Goal: Information Seeking & Learning: Find specific fact

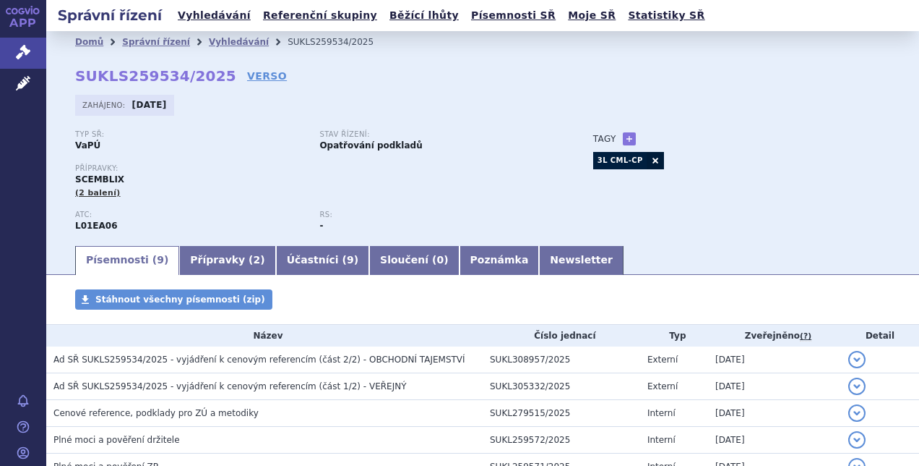
scroll to position [69, 0]
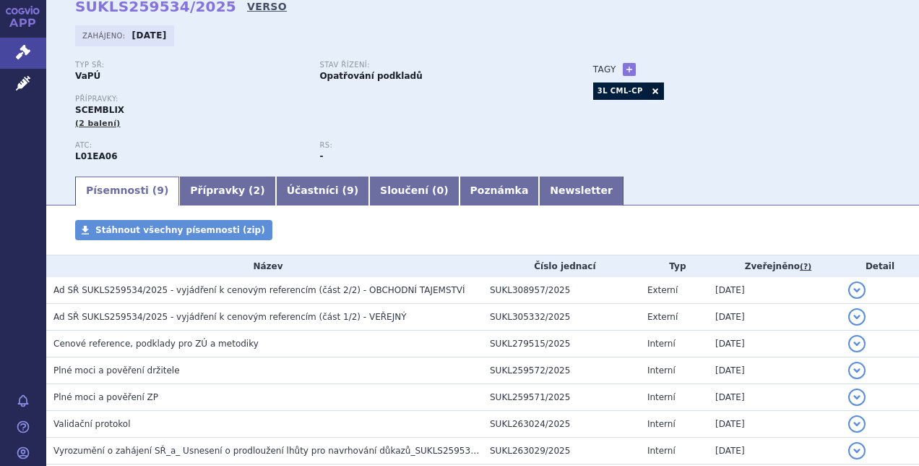
click at [247, 10] on link "VERSO" at bounding box center [267, 6] width 40 height 14
click at [247, 4] on link "VERSO" at bounding box center [267, 6] width 40 height 14
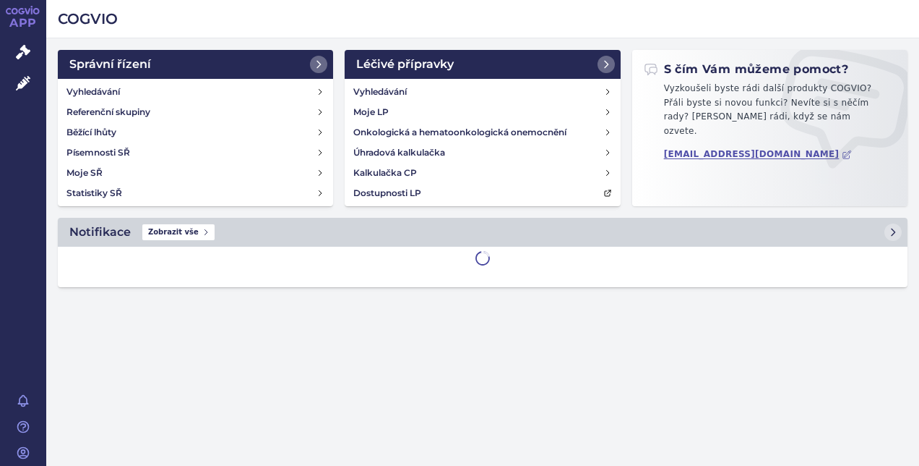
click at [27, 48] on icon at bounding box center [23, 52] width 14 height 14
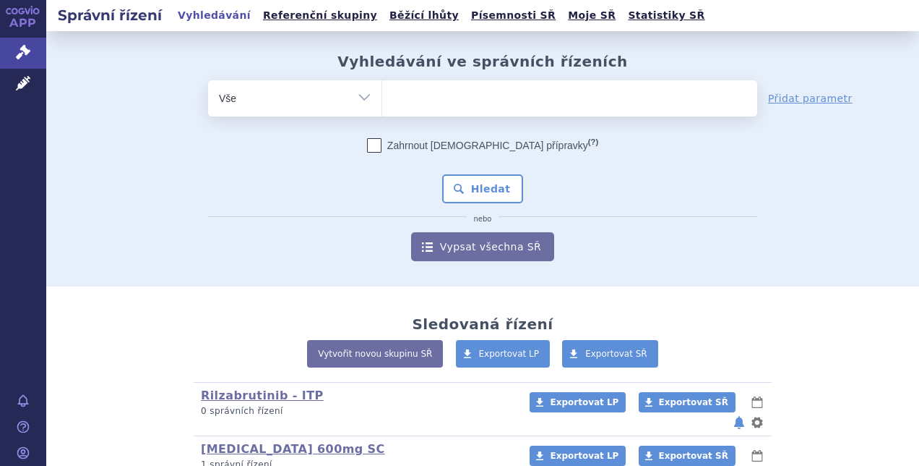
click at [468, 98] on ul at bounding box center [569, 95] width 375 height 30
click at [382, 98] on select at bounding box center [382, 98] width 1 height 36
type input "t"
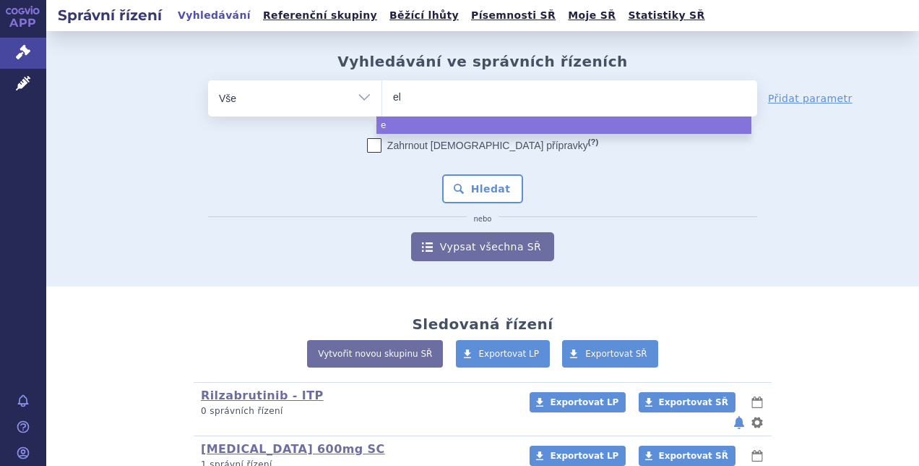
type input "elt"
type input "eltro"
type input "eltrombo"
type input "eltrombop"
type input "[MEDICAL_DATA]"
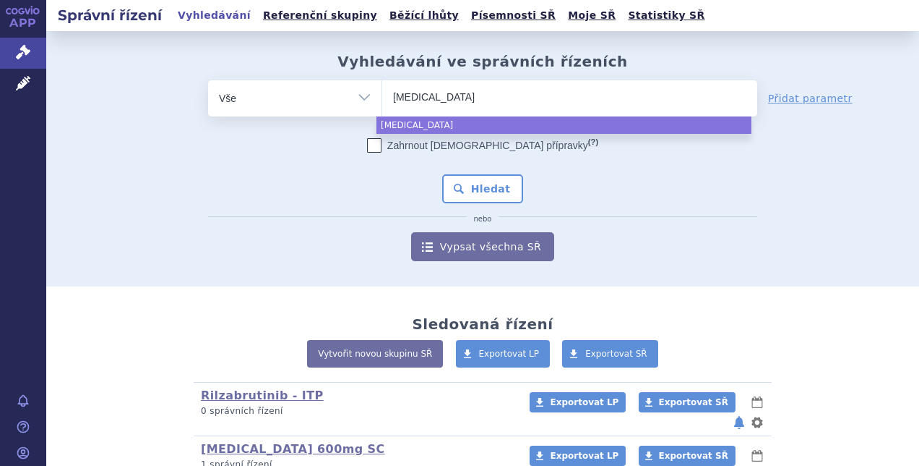
select select "[MEDICAL_DATA]"
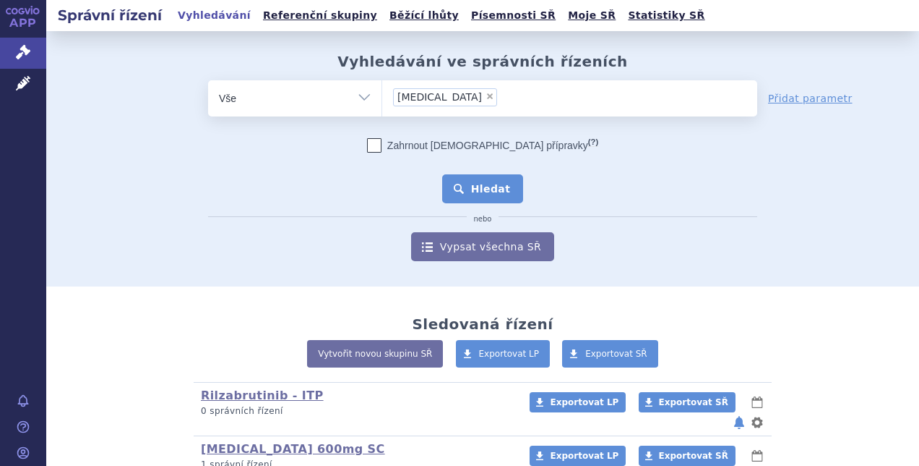
click at [461, 188] on button "Hledat" at bounding box center [483, 188] width 82 height 29
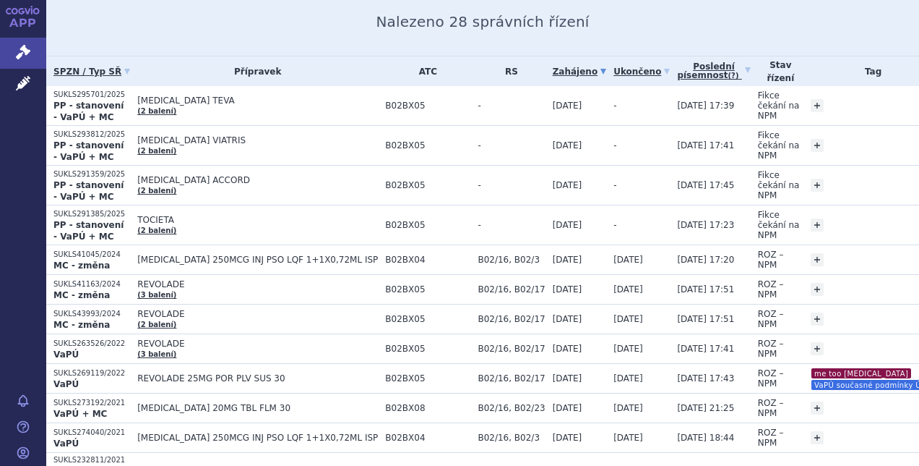
scroll to position [182, 0]
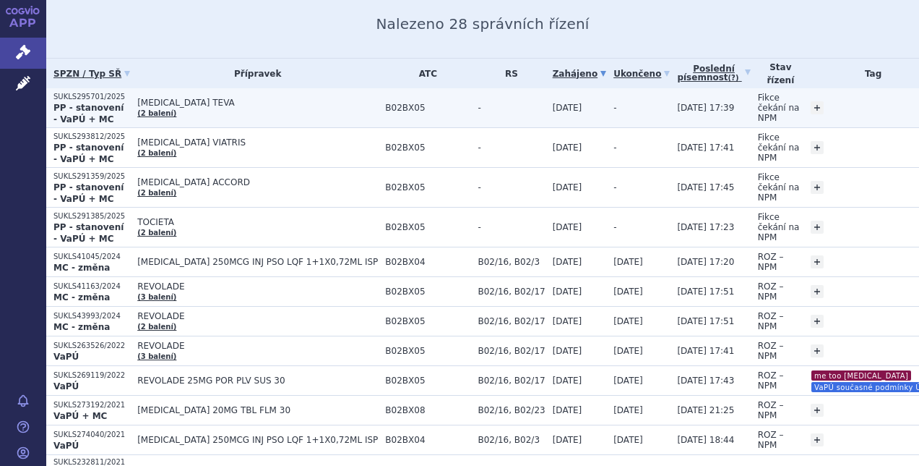
click at [471, 114] on td "-" at bounding box center [508, 108] width 74 height 40
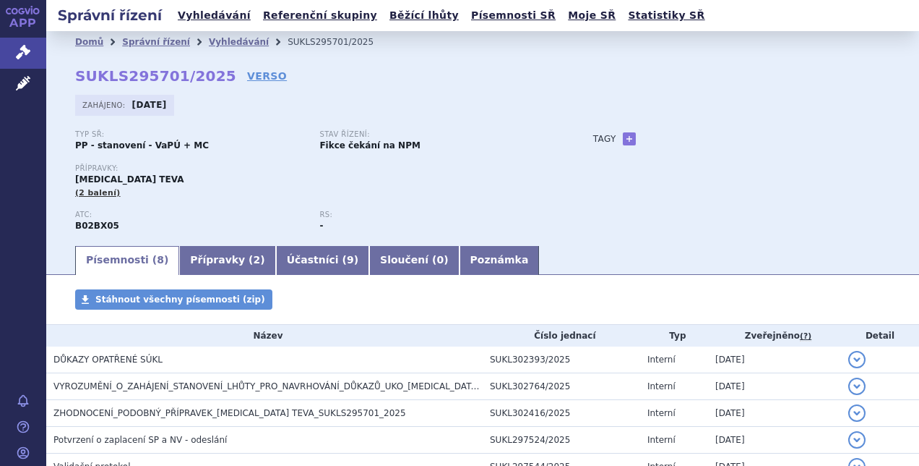
scroll to position [181, 0]
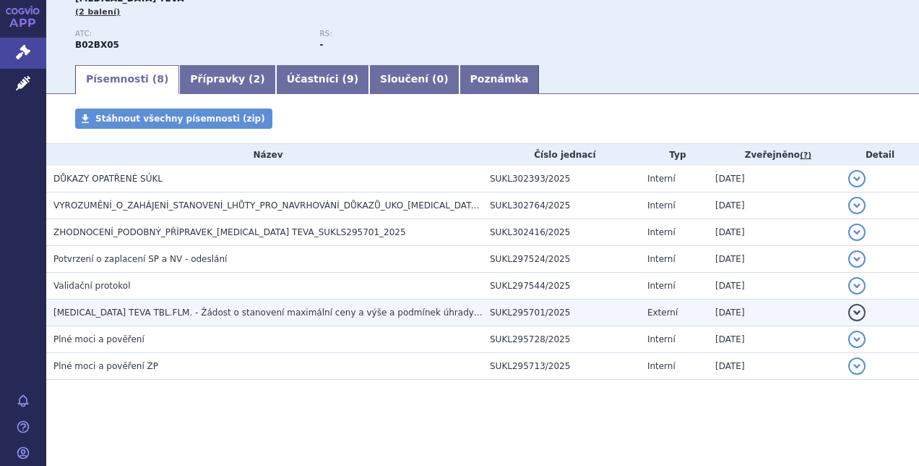
click at [351, 311] on span "[MEDICAL_DATA] TEVA TBL.FLM. - Žádost o stanovení maximální ceny a výše a podmí…" at bounding box center [279, 312] width 453 height 10
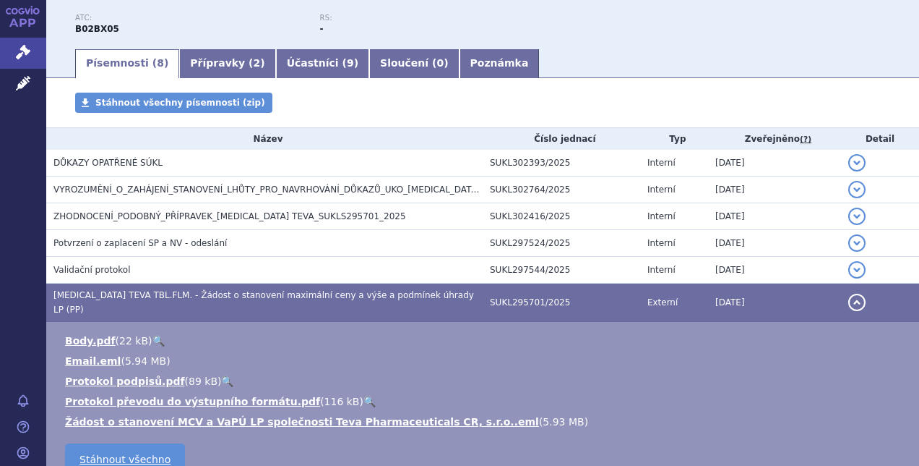
scroll to position [198, 0]
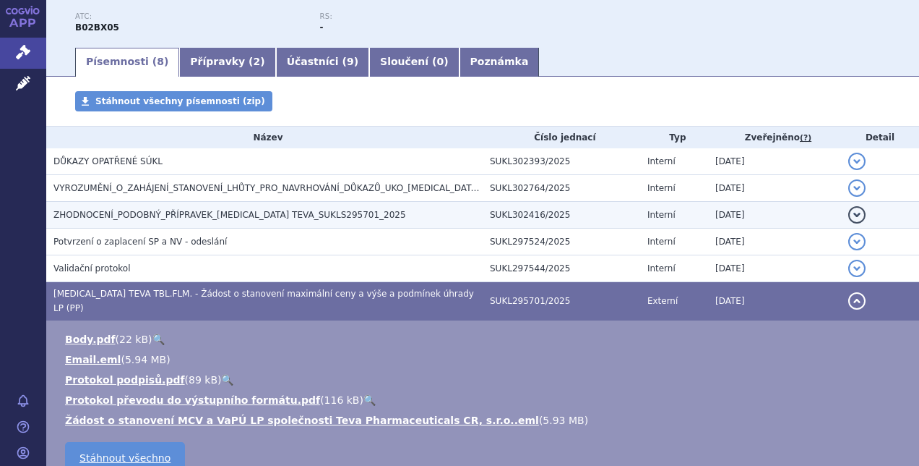
click at [350, 216] on span "ZHODNOCENÍ_PODOBNÝ_PŘÍPRAVEK_ELTROMBOPAG TEVA_SUKLS295701_2025" at bounding box center [229, 215] width 353 height 10
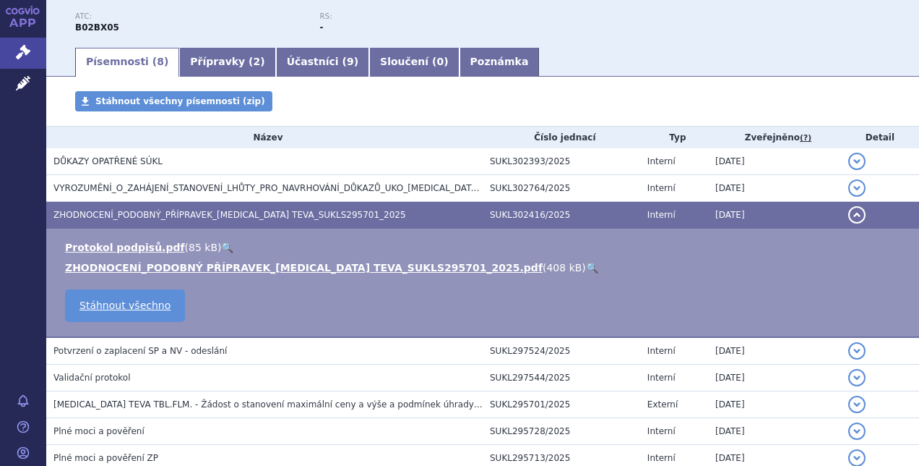
click at [586, 265] on link "🔍" at bounding box center [592, 268] width 12 height 12
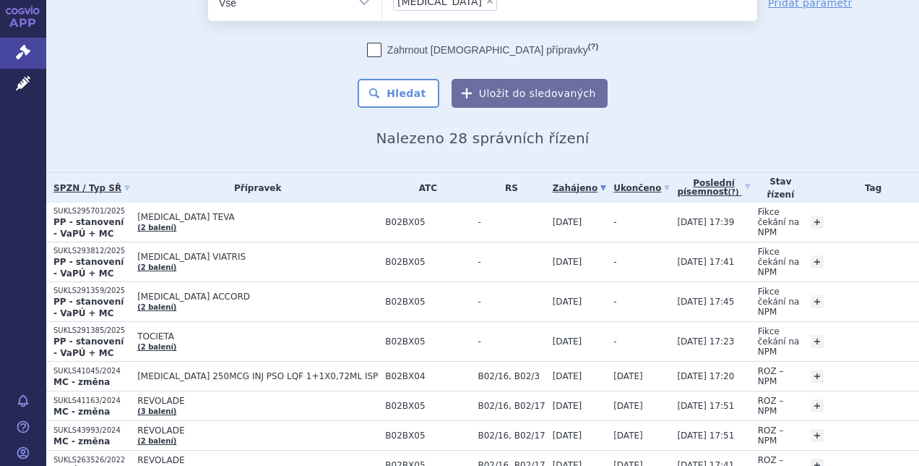
scroll to position [69, 0]
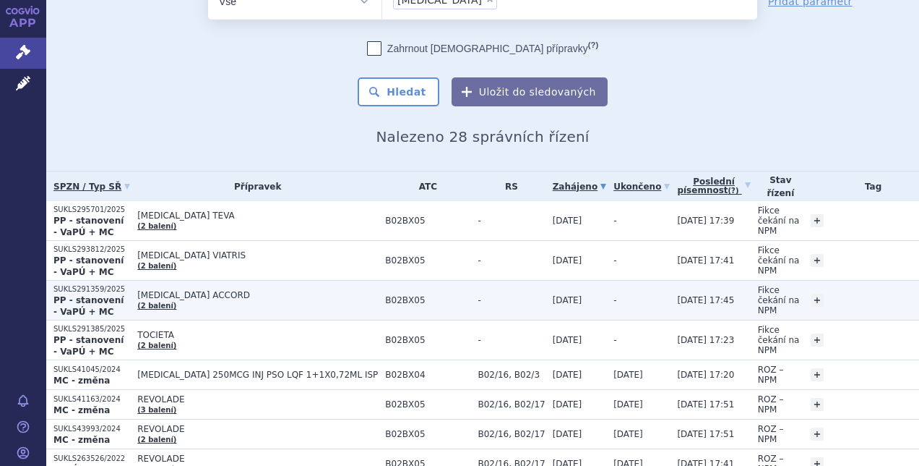
click at [314, 296] on td "[MEDICAL_DATA] ACCORD (2 balení)" at bounding box center [254, 300] width 248 height 40
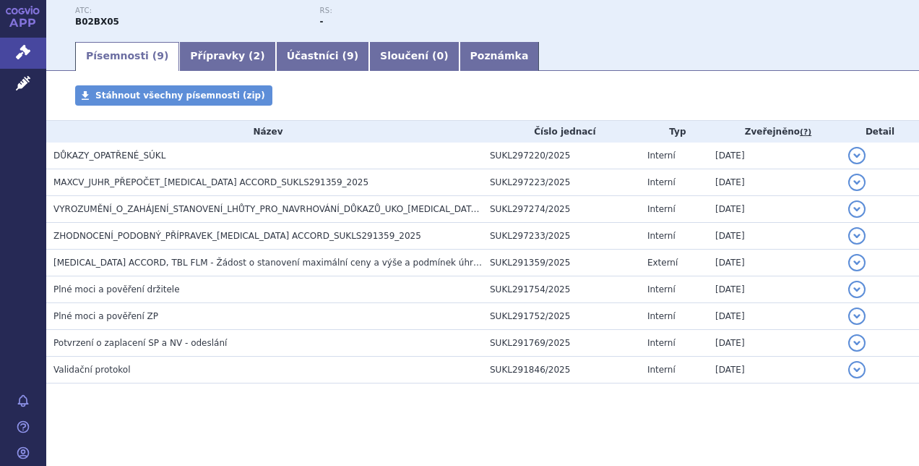
scroll to position [201, 0]
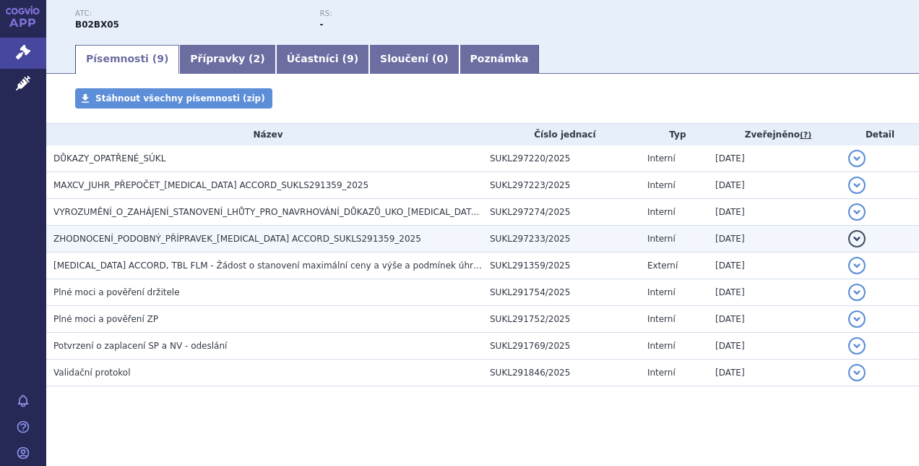
click at [348, 241] on span "ZHODNOCENÍ_PODOBNÝ_PŘÍPRAVEK_ELTROMBOPAG ACCORD_SUKLS291359_2025" at bounding box center [237, 238] width 368 height 10
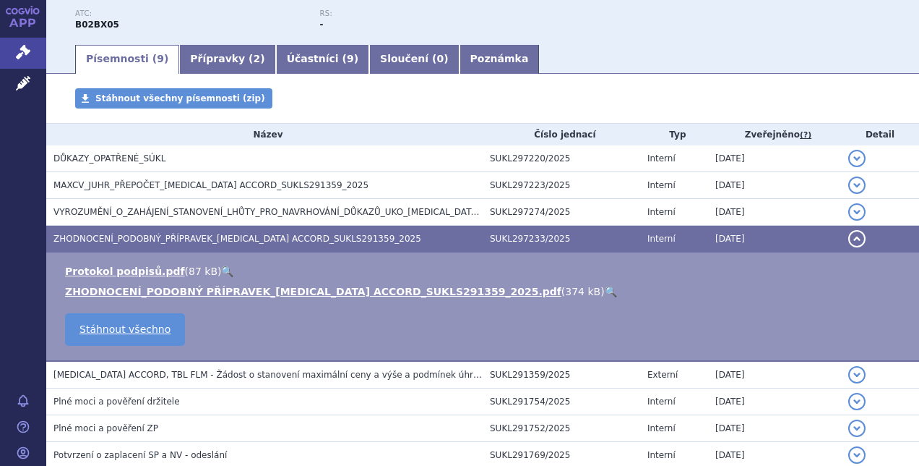
click at [605, 288] on link "🔍" at bounding box center [611, 292] width 12 height 12
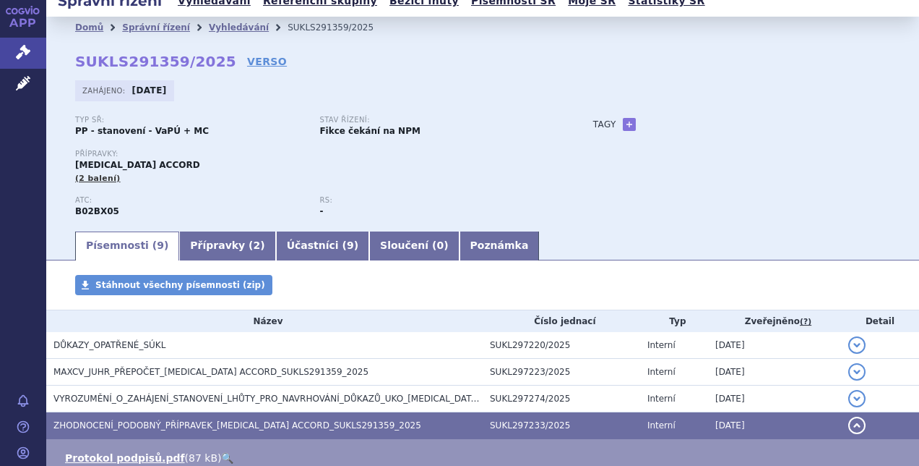
scroll to position [16, 0]
